Goal: Information Seeking & Learning: Learn about a topic

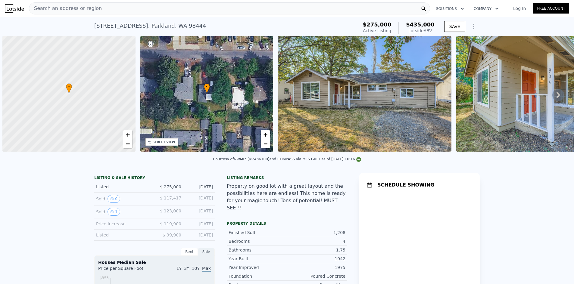
scroll to position [0, 2]
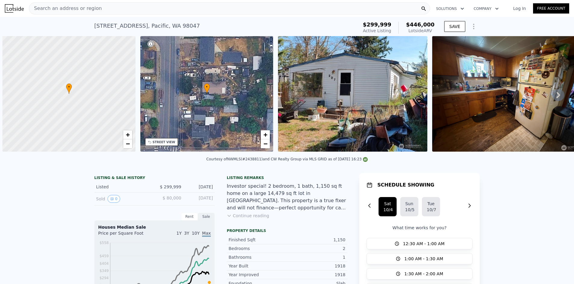
scroll to position [0, 2]
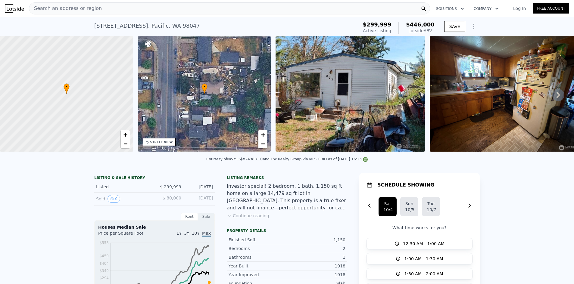
click at [351, 104] on img at bounding box center [349, 94] width 149 height 116
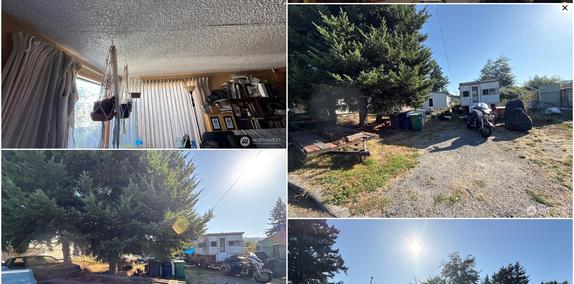
scroll to position [1279, 0]
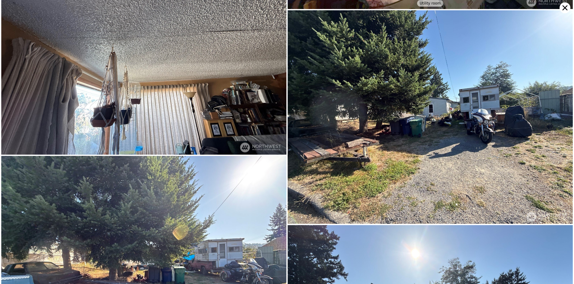
click at [565, 5] on icon at bounding box center [564, 7] width 11 height 11
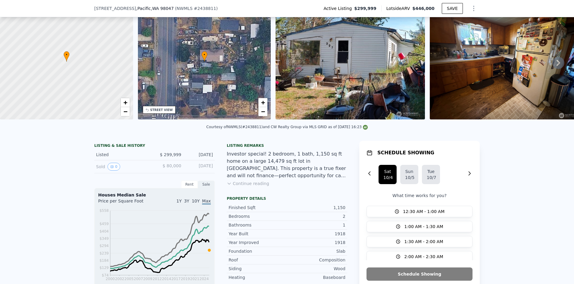
scroll to position [83, 0]
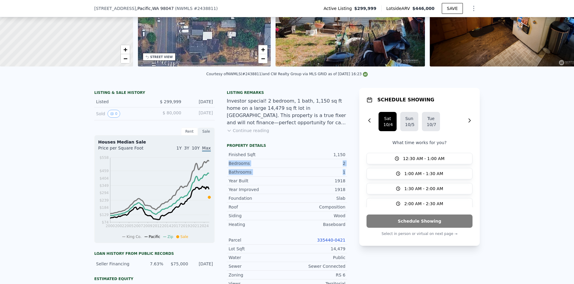
drag, startPoint x: 224, startPoint y: 166, endPoint x: 345, endPoint y: 176, distance: 122.0
click at [345, 176] on div "LISTING & SALE HISTORY Listed $ 299,999 [DATE] Sold 0 $ 80,000 [DATE] Rent Sale…" at bounding box center [286, 263] width 385 height 350
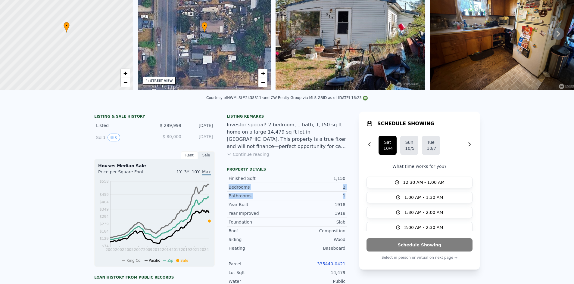
scroll to position [2, 0]
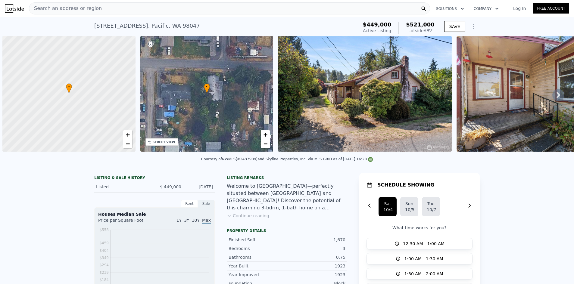
scroll to position [0, 2]
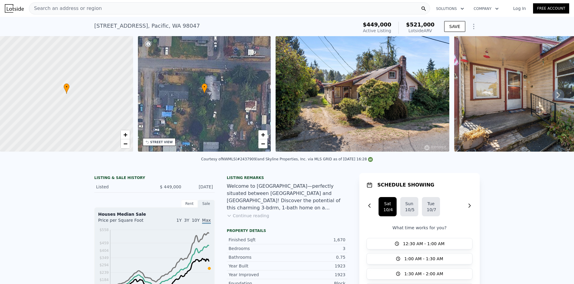
click at [325, 81] on img at bounding box center [362, 94] width 174 height 116
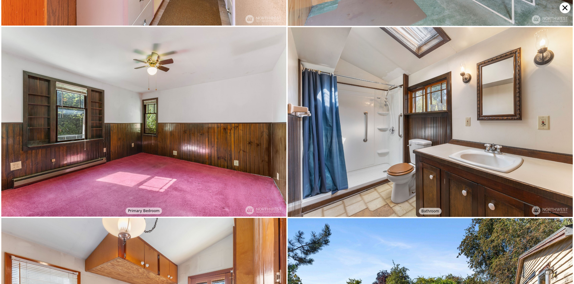
scroll to position [1137, 0]
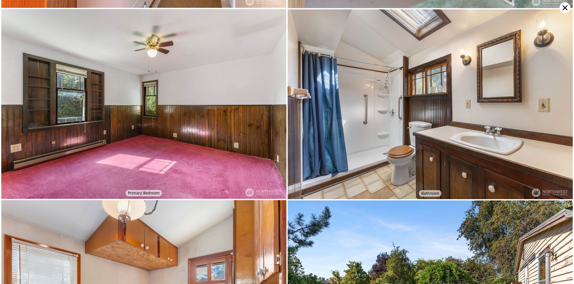
click at [569, 7] on icon at bounding box center [564, 7] width 11 height 11
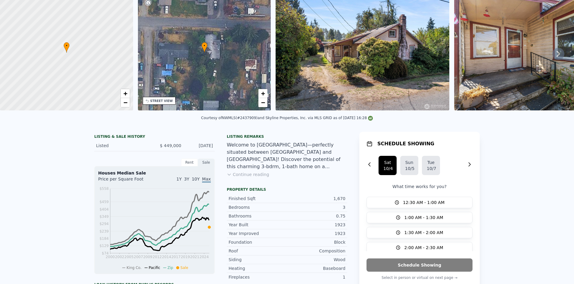
scroll to position [2, 0]
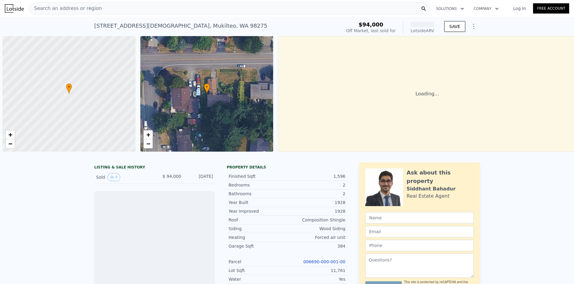
scroll to position [0, 2]
